Goal: Task Accomplishment & Management: Manage account settings

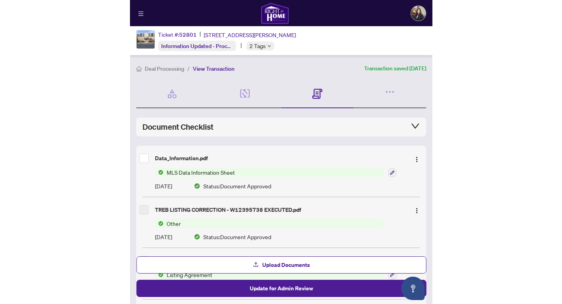
scroll to position [21, 0]
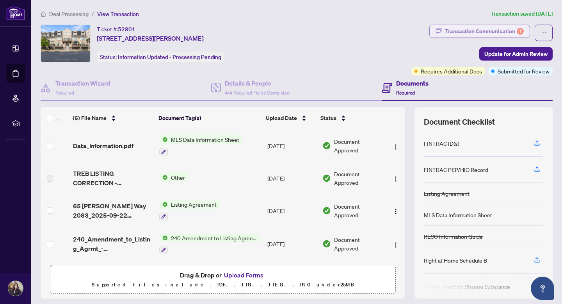
click at [510, 33] on div "Transaction Communication 1" at bounding box center [484, 31] width 79 height 12
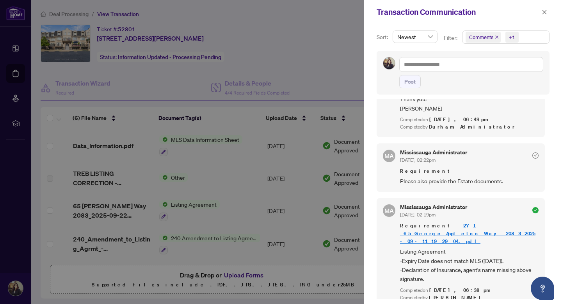
scroll to position [2, 0]
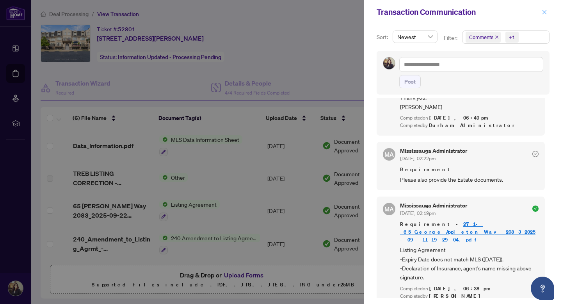
click at [544, 10] on icon "close" at bounding box center [543, 11] width 5 height 5
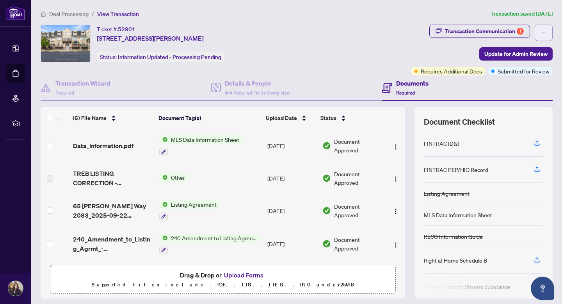
click at [546, 35] on span "button" at bounding box center [543, 33] width 5 height 12
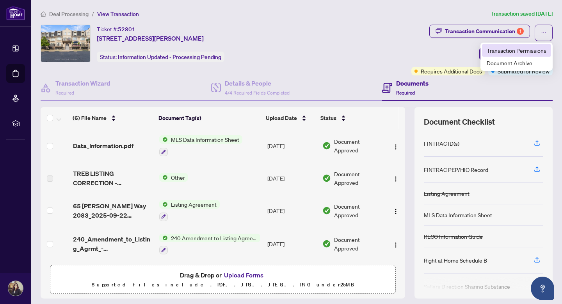
click at [532, 49] on span "Transaction Permissions" at bounding box center [516, 50] width 60 height 9
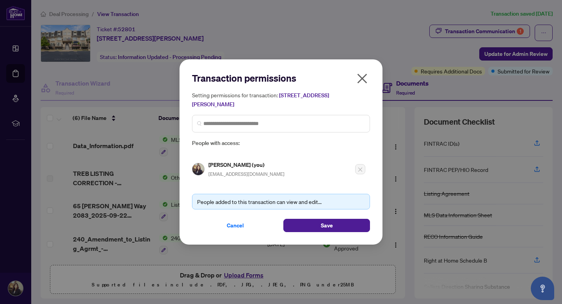
click at [364, 80] on icon "close" at bounding box center [362, 78] width 12 height 12
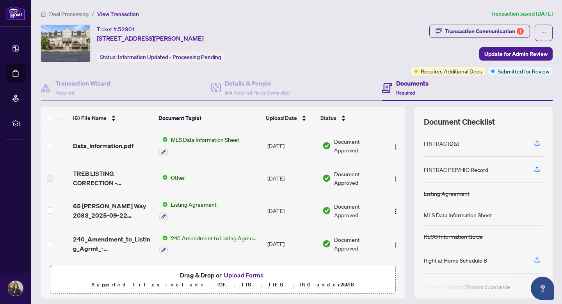
scroll to position [23, 0]
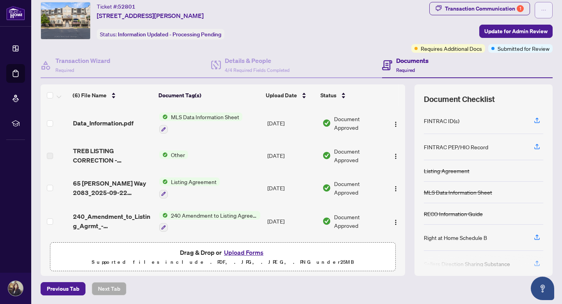
click at [543, 12] on icon "ellipsis" at bounding box center [543, 9] width 5 height 5
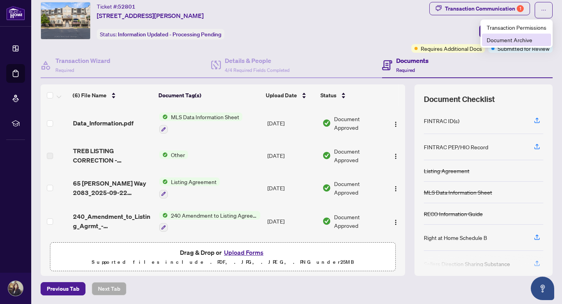
click at [528, 39] on span "Document Archive" at bounding box center [516, 40] width 60 height 9
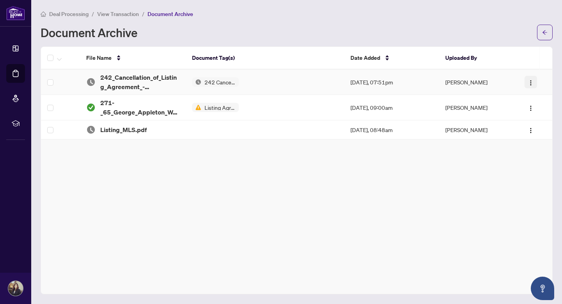
click at [529, 85] on span "button" at bounding box center [530, 82] width 6 height 9
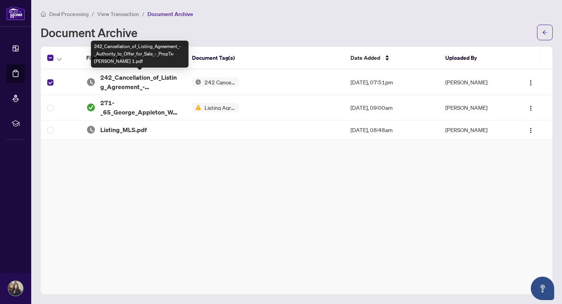
click at [141, 80] on span "242_Cancellation_of_Listing_Agreement_-_Authority_to_Offer_for_Sale_-_PropTx-OR…" at bounding box center [139, 82] width 79 height 19
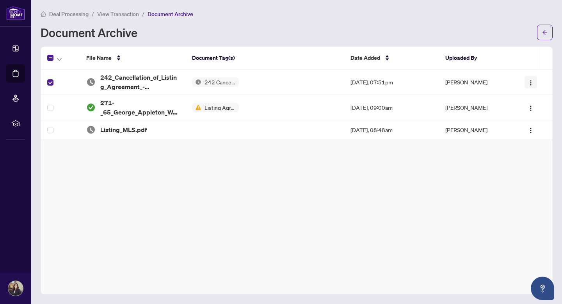
click at [530, 87] on button "button" at bounding box center [530, 82] width 12 height 12
click at [543, 36] on span "button" at bounding box center [544, 32] width 5 height 12
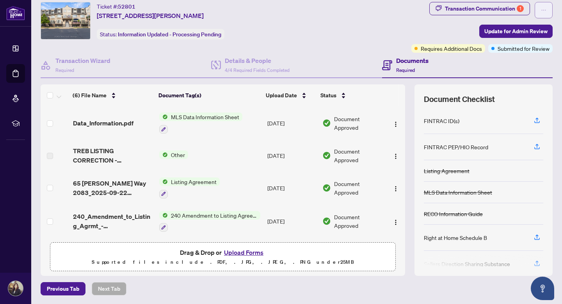
click at [545, 12] on icon "ellipsis" at bounding box center [543, 9] width 5 height 5
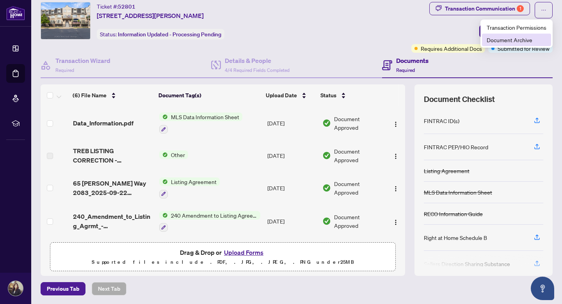
click at [516, 37] on span "Document Archive" at bounding box center [516, 40] width 60 height 9
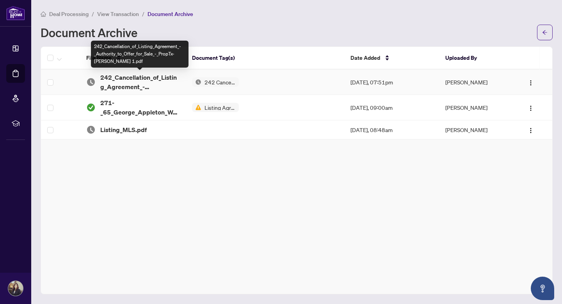
click at [118, 75] on span "242_Cancellation_of_Listing_Agreement_-_Authority_to_Offer_for_Sale_-_PropTx-OR…" at bounding box center [139, 82] width 79 height 19
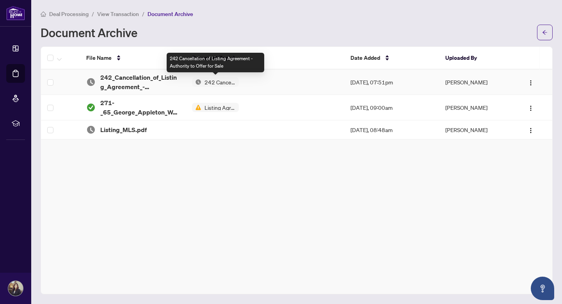
click at [222, 79] on span "242 Cancellation of Listing Agreement - Authority to Offer for Sale" at bounding box center [219, 81] width 37 height 5
click at [220, 83] on span "242 Cancellation of Listing Agreement - Authority to Offer for Sale" at bounding box center [219, 81] width 37 height 5
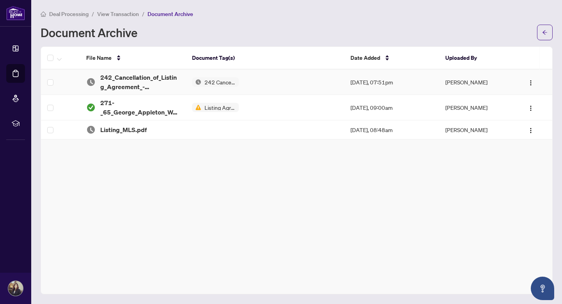
click at [476, 85] on td "[PERSON_NAME]" at bounding box center [478, 81] width 79 height 25
click at [527, 84] on img "button" at bounding box center [530, 83] width 6 height 6
click at [520, 97] on span "Restore File" at bounding box center [515, 97] width 29 height 9
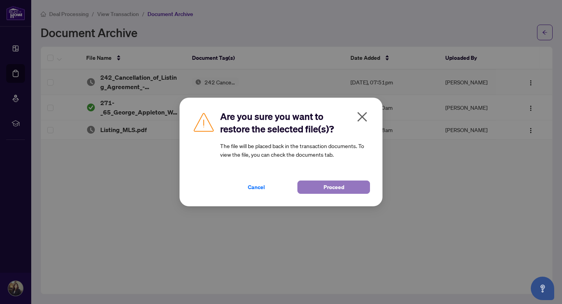
click at [315, 187] on button "Proceed" at bounding box center [333, 186] width 73 height 13
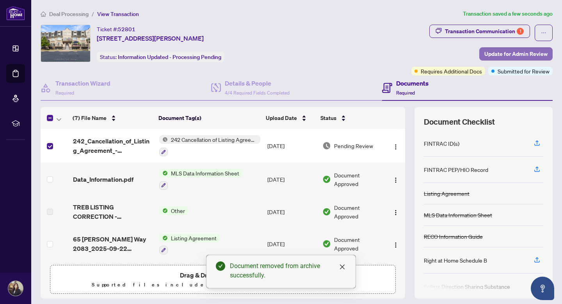
click at [515, 53] on span "Update for Admin Review" at bounding box center [515, 54] width 63 height 12
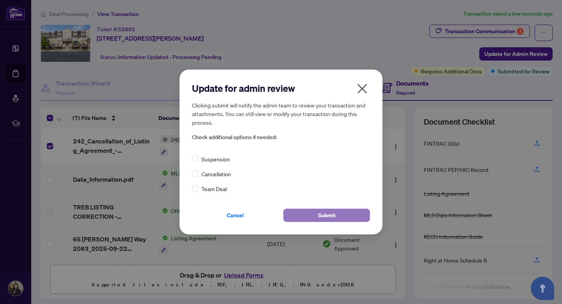
click at [315, 212] on button "Submit" at bounding box center [326, 214] width 87 height 13
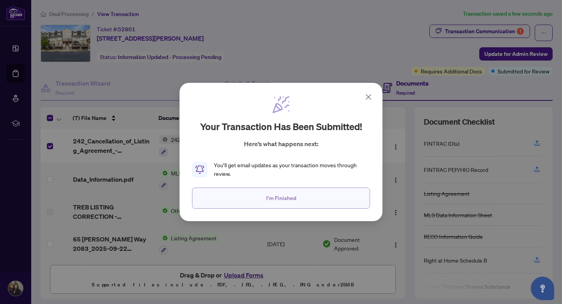
click at [304, 202] on button "I'm Finished" at bounding box center [281, 197] width 178 height 21
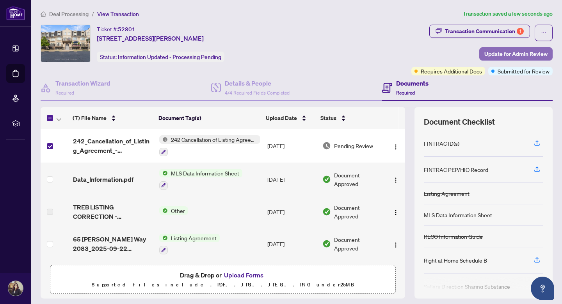
click at [520, 55] on span "Update for Admin Review" at bounding box center [515, 54] width 63 height 12
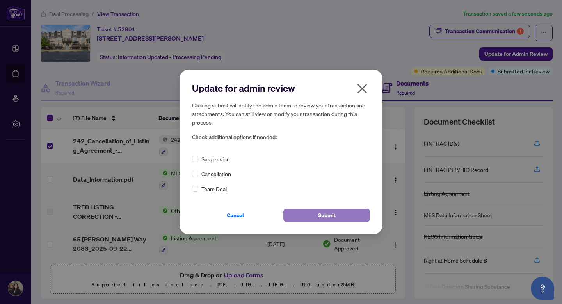
click at [327, 213] on span "Submit" at bounding box center [327, 215] width 18 height 12
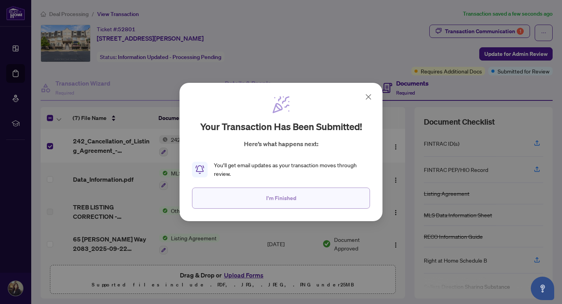
click at [301, 198] on button "I'm Finished" at bounding box center [281, 197] width 178 height 21
